Goal: Information Seeking & Learning: Learn about a topic

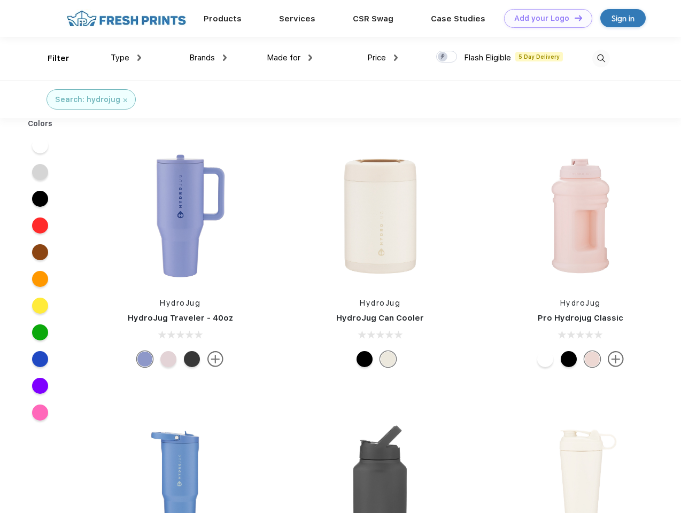
click at [544, 18] on link "Add your Logo Design Tool" at bounding box center [548, 18] width 88 height 19
click at [0, 0] on div "Design Tool" at bounding box center [0, 0] width 0 height 0
click at [574, 18] on link "Add your Logo Design Tool" at bounding box center [548, 18] width 88 height 19
click at [51, 58] on div "Filter" at bounding box center [59, 58] width 22 height 12
click at [126, 58] on span "Type" at bounding box center [120, 58] width 19 height 10
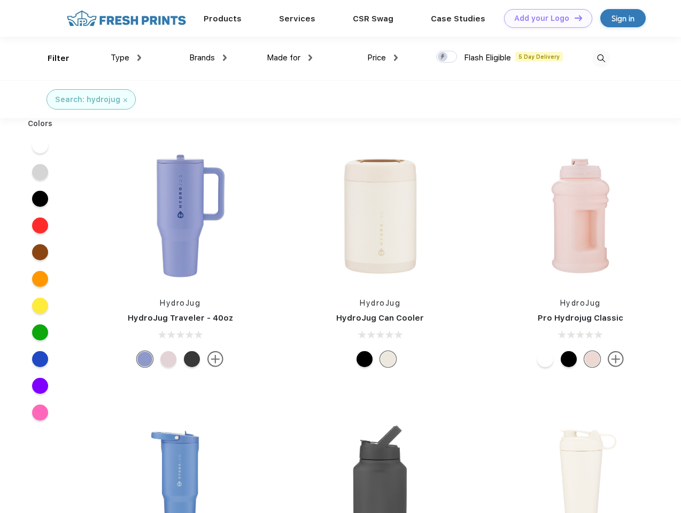
click at [208, 58] on span "Brands" at bounding box center [202, 58] width 26 height 10
click at [290, 58] on span "Made for" at bounding box center [284, 58] width 34 height 10
click at [383, 58] on span "Price" at bounding box center [376, 58] width 19 height 10
click at [447, 57] on div at bounding box center [446, 57] width 21 height 12
click at [443, 57] on input "checkbox" at bounding box center [439, 53] width 7 height 7
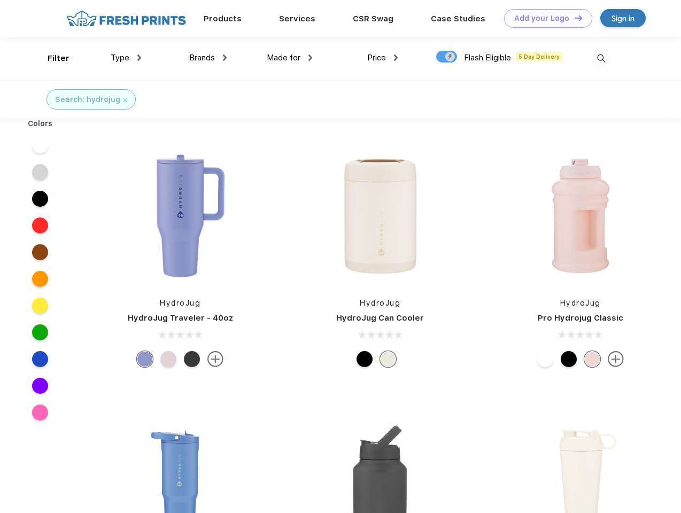
click at [601, 58] on img at bounding box center [601, 59] width 18 height 18
